Goal: Task Accomplishment & Management: Use online tool/utility

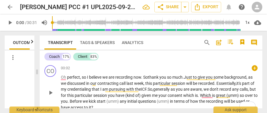
click at [183, 96] on span "consent" at bounding box center [176, 95] width 16 height 5
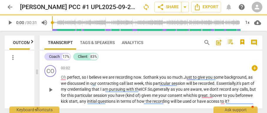
scroll to position [1, 0]
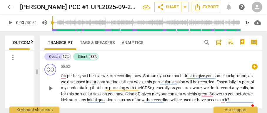
click at [198, 102] on p "Oh perfect , so I believe we are recording now. So thank you so much. J ust to …" at bounding box center [159, 88] width 197 height 30
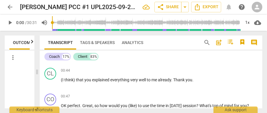
scroll to position [0, 0]
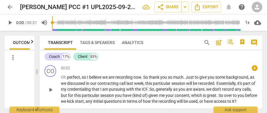
drag, startPoint x: 261, startPoint y: 62, endPoint x: 261, endPoint y: 66, distance: 3.5
click at [261, 66] on div "Coach 17% Client 83% CO play_arrow pause 00:02 + keyboard_arrow_right Oh perfec…" at bounding box center [151, 80] width 223 height 58
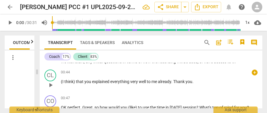
click at [61, 84] on span "(I" at bounding box center [63, 81] width 4 height 5
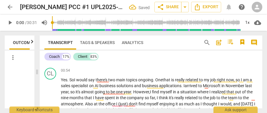
scroll to position [97, 0]
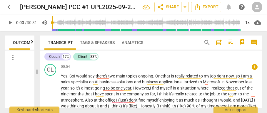
click at [217, 97] on span "job" at bounding box center [213, 94] width 6 height 5
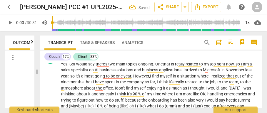
scroll to position [115, 0]
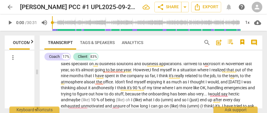
click at [86, 84] on span "atmosphere a" at bounding box center [73, 82] width 25 height 5
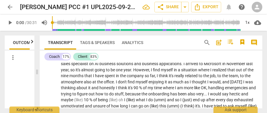
click at [74, 102] on span "maybe" at bounding box center [67, 100] width 13 height 5
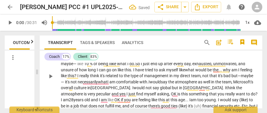
scroll to position [157, 0]
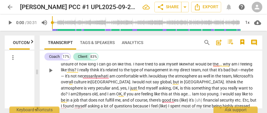
click at [98, 103] on span "does" at bounding box center [94, 100] width 10 height 5
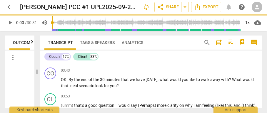
scroll to position [248, 0]
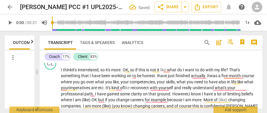
scroll to position [357, 0]
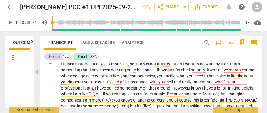
click at [160, 66] on span "it" at bounding box center [158, 64] width 3 height 5
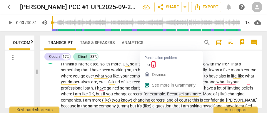
click at [132, 84] on span "like," at bounding box center [129, 82] width 7 height 5
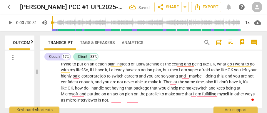
scroll to position [484, 0]
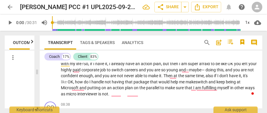
click at [117, 78] on span "are" at bounding box center [113, 76] width 7 height 5
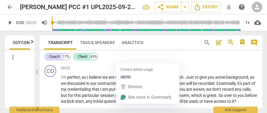
scroll to position [484, 0]
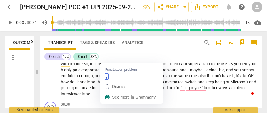
click at [219, 90] on span "ways" at bounding box center [224, 88] width 11 height 5
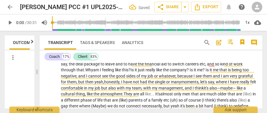
scroll to position [660, 0]
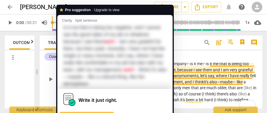
click at [184, 72] on span "because" at bounding box center [185, 70] width 16 height 5
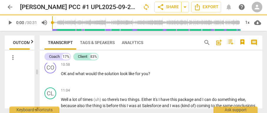
scroll to position [738, 0]
